Goal: Task Accomplishment & Management: Manage account settings

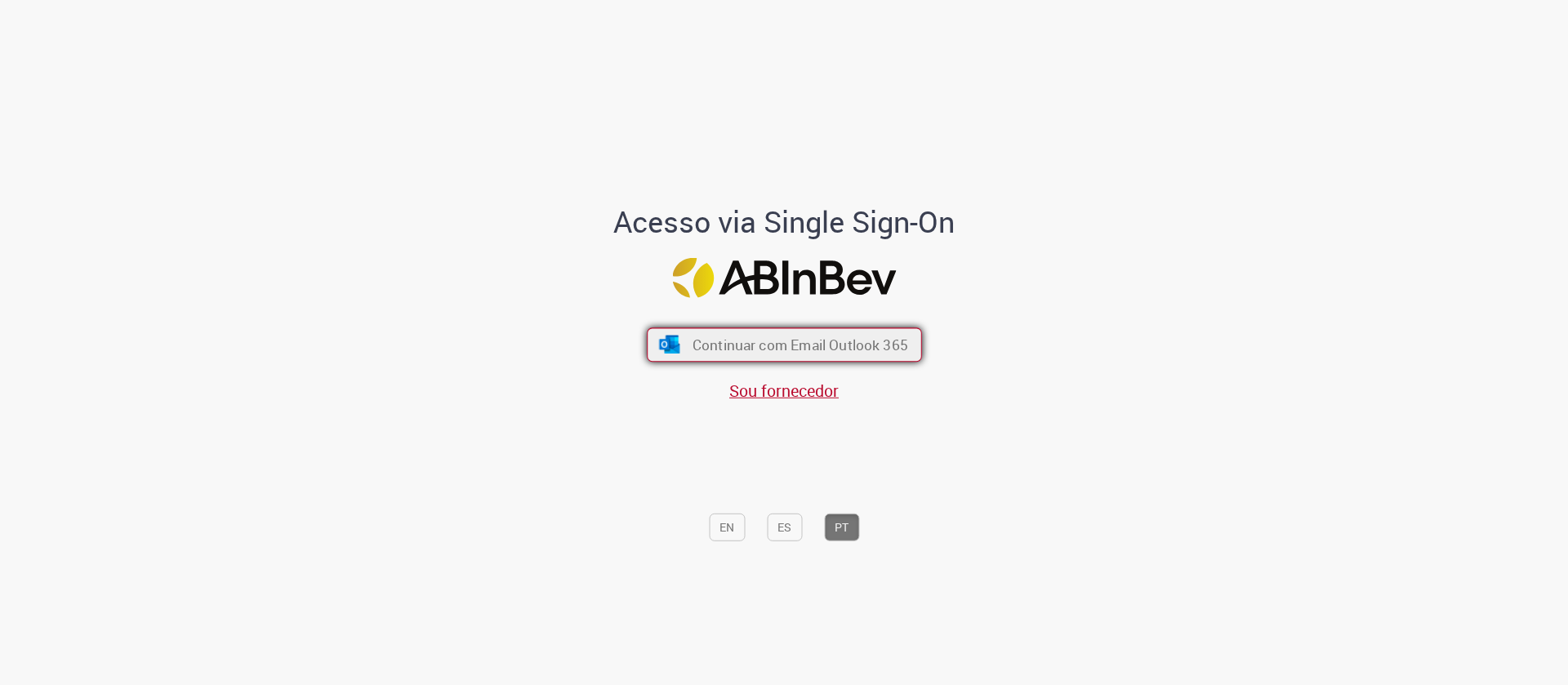
click at [773, 337] on span "Continuar com Email Outlook 365" at bounding box center [799, 344] width 216 height 19
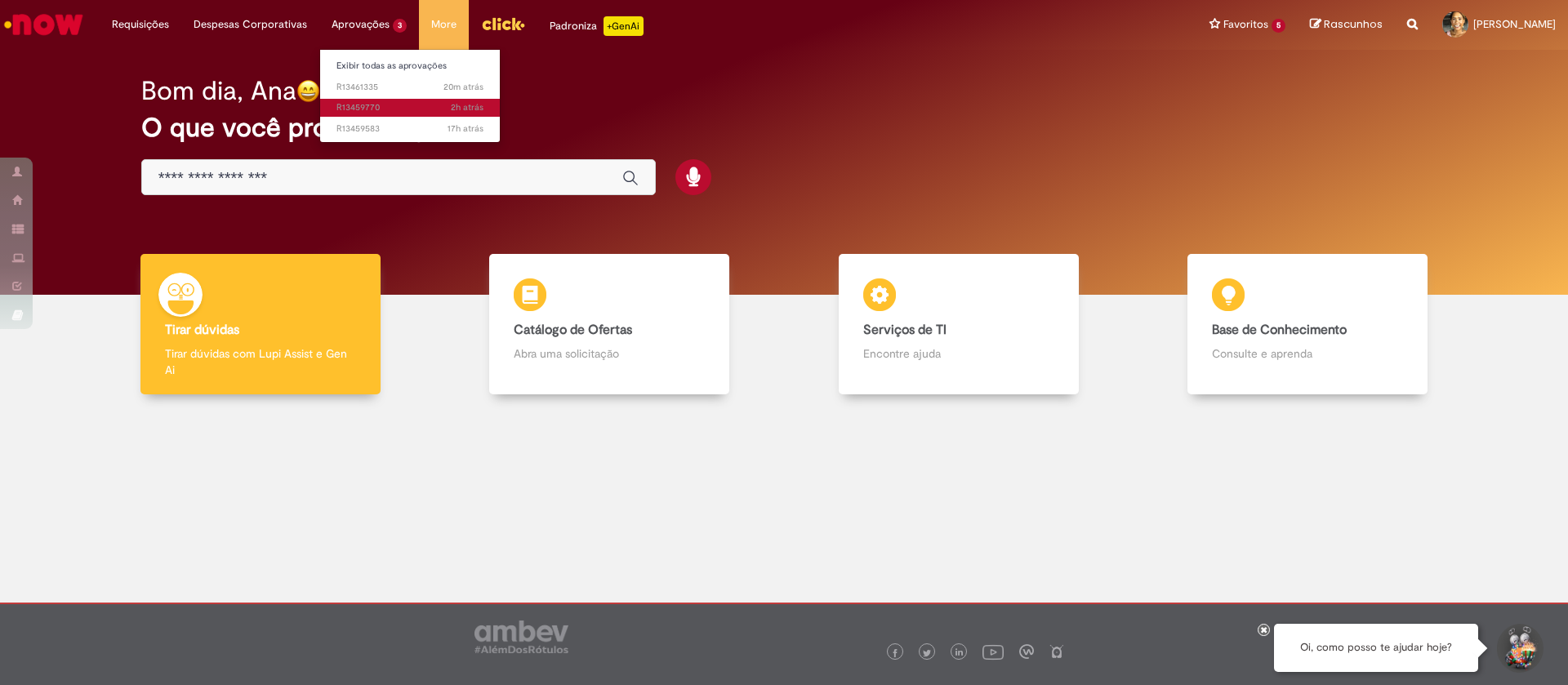
click at [391, 104] on span "2h atrás 2 horas atrás R13459770" at bounding box center [410, 107] width 147 height 13
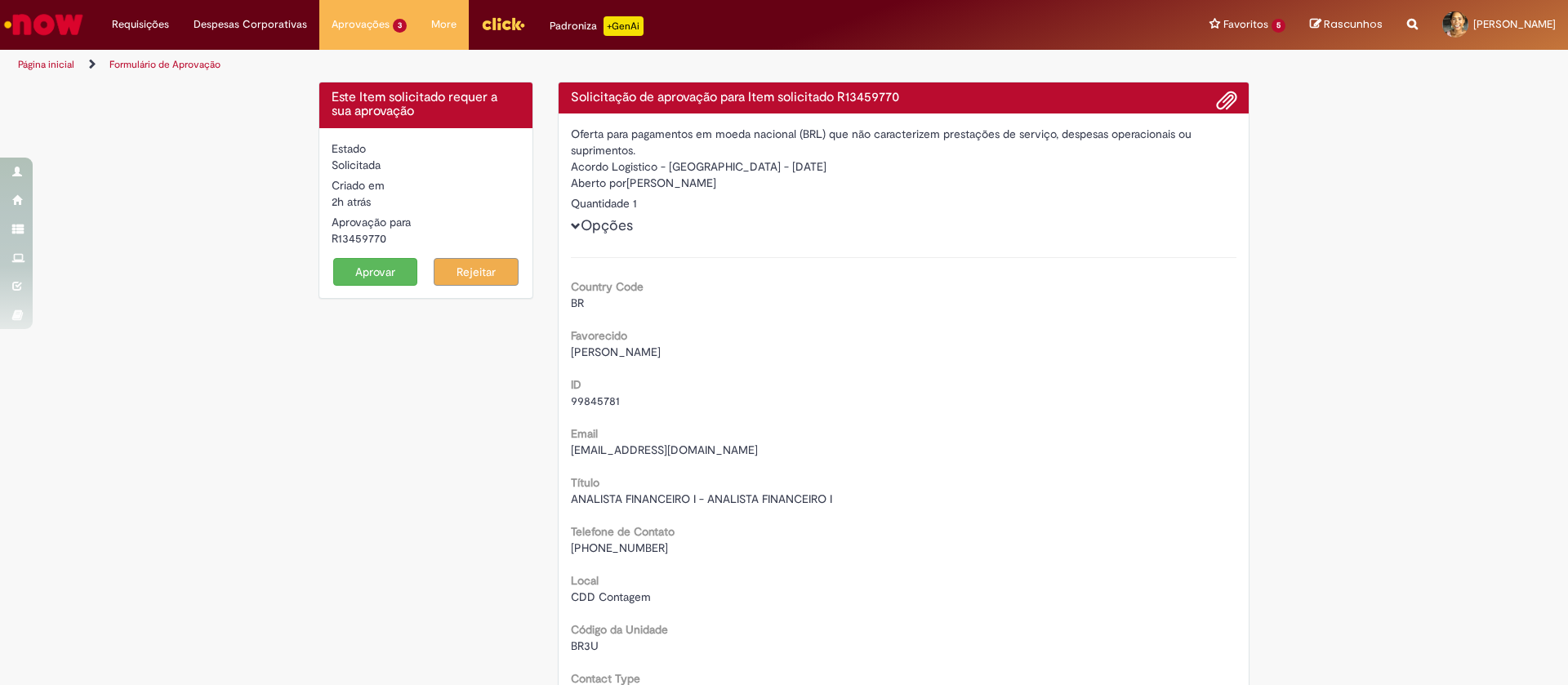
click at [383, 267] on button "Aprovar" at bounding box center [376, 272] width 85 height 28
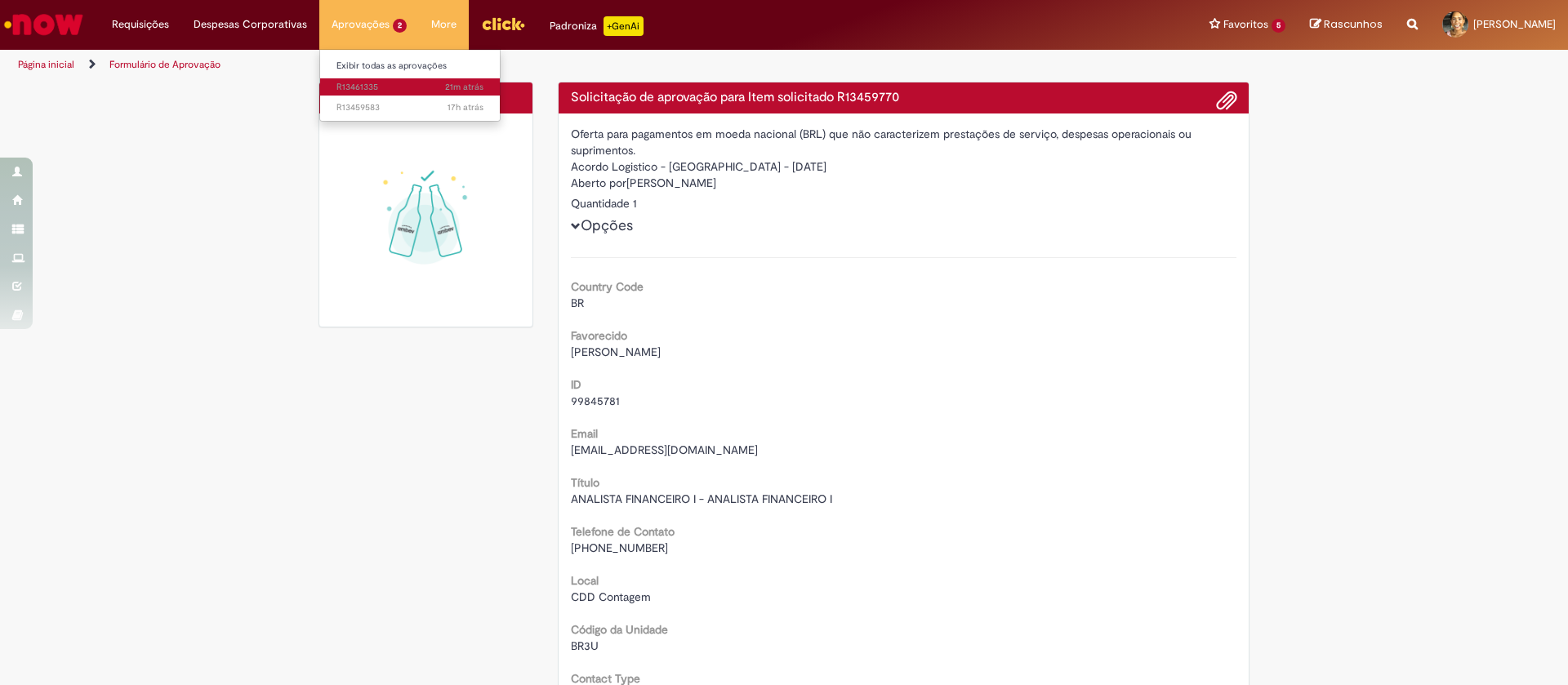
click at [368, 84] on span "21m atrás 21 minutos atrás R13461335" at bounding box center [410, 87] width 147 height 13
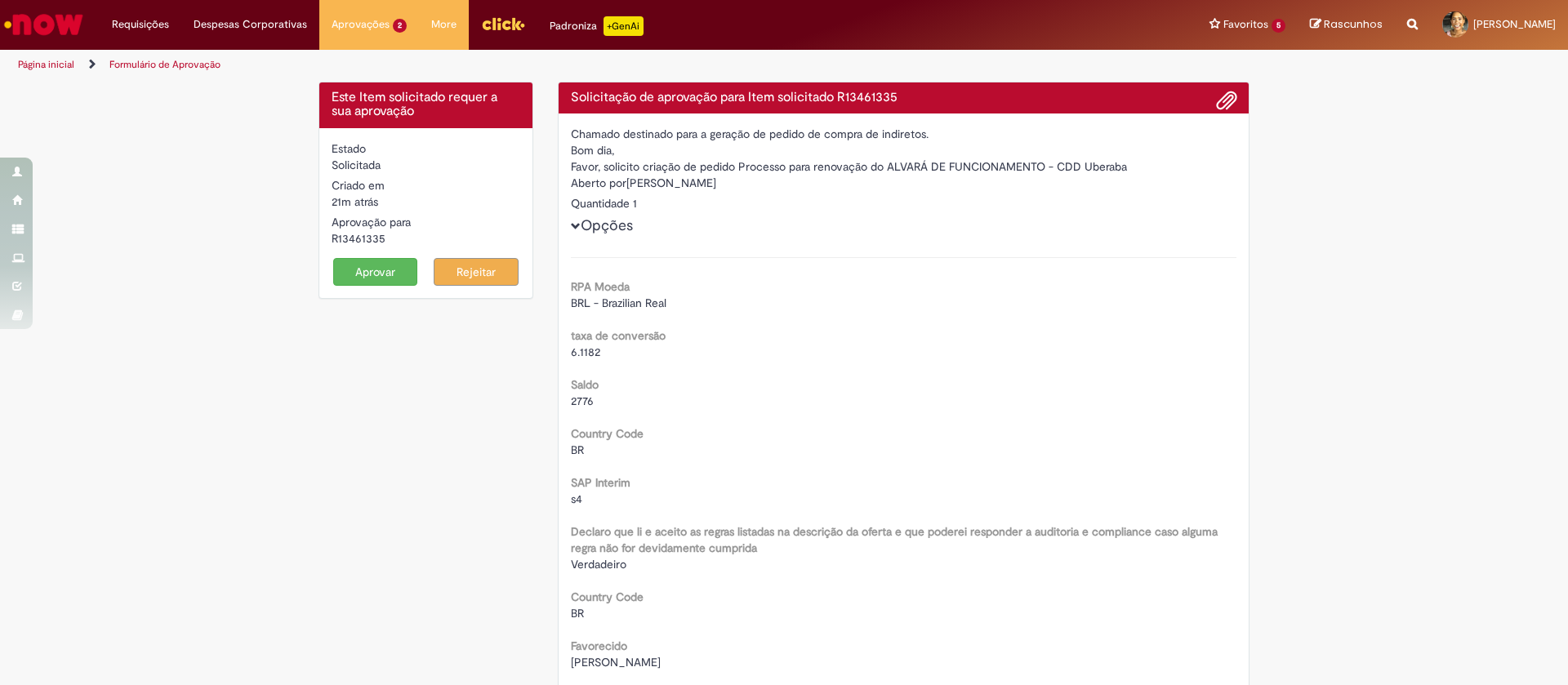
click at [354, 274] on button "Aprovar" at bounding box center [376, 272] width 85 height 28
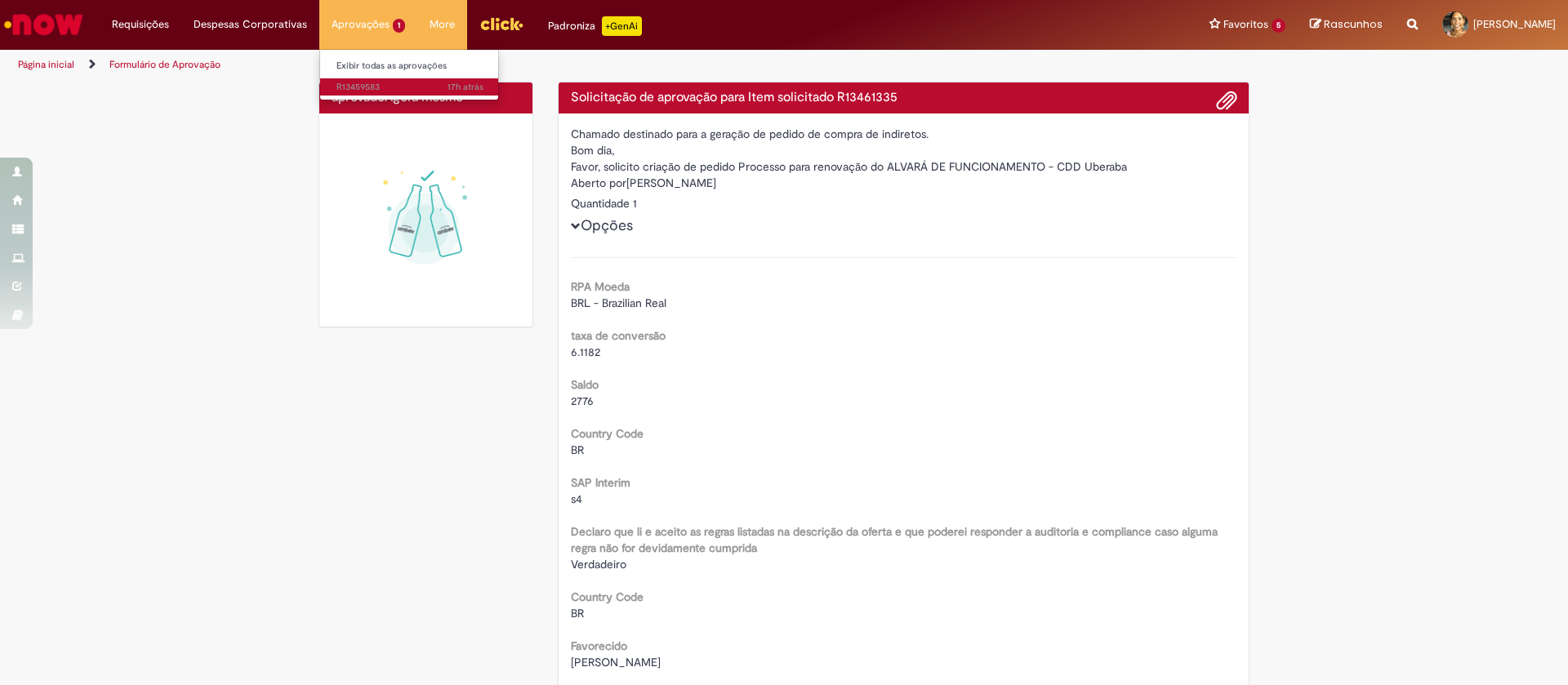
click at [359, 82] on span "17h atrás 17 horas atrás R13459583" at bounding box center [410, 87] width 147 height 13
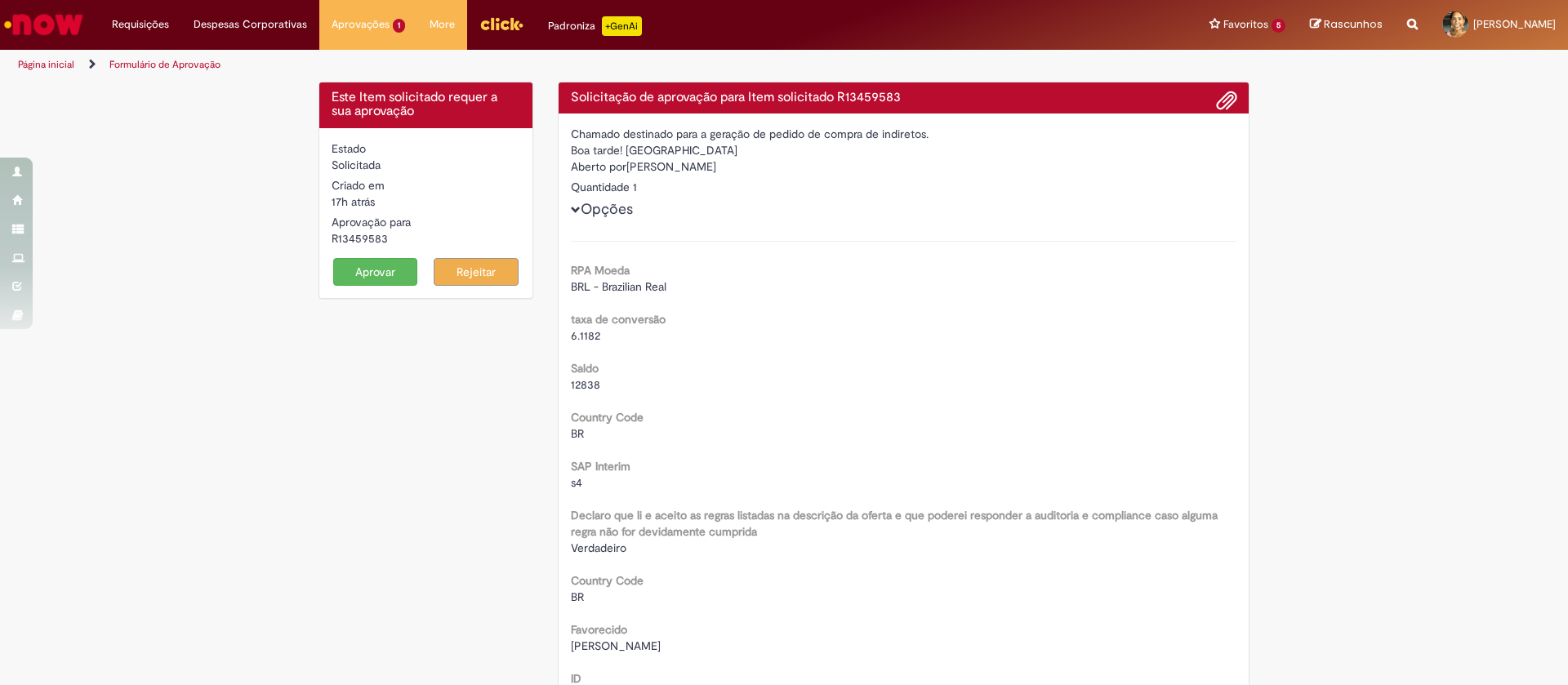
click at [359, 272] on button "Aprovar" at bounding box center [376, 272] width 85 height 28
